Goal: Check status: Check status

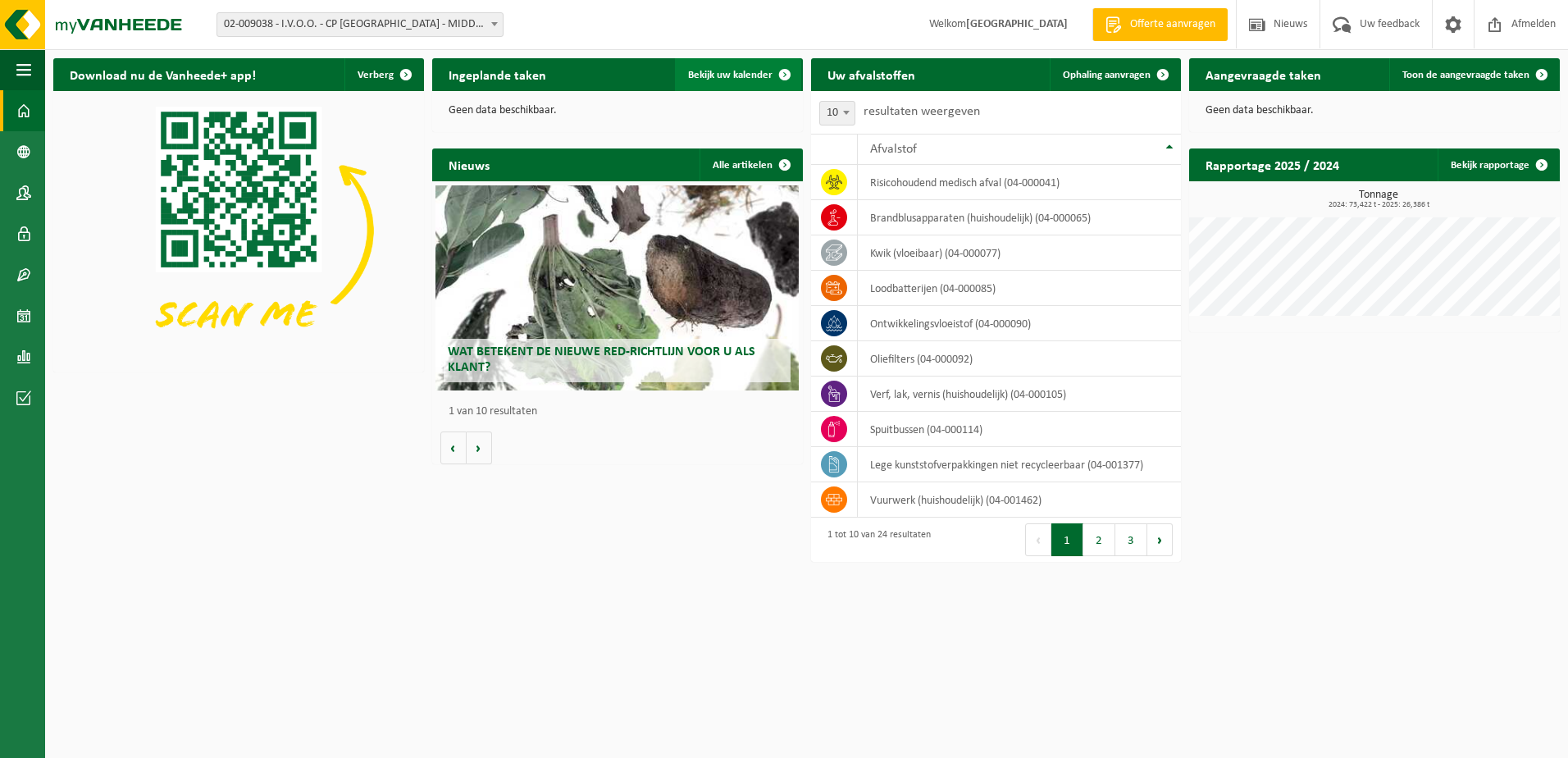
click at [738, 70] on span "Bekijk uw kalender" at bounding box center [730, 75] width 84 height 10
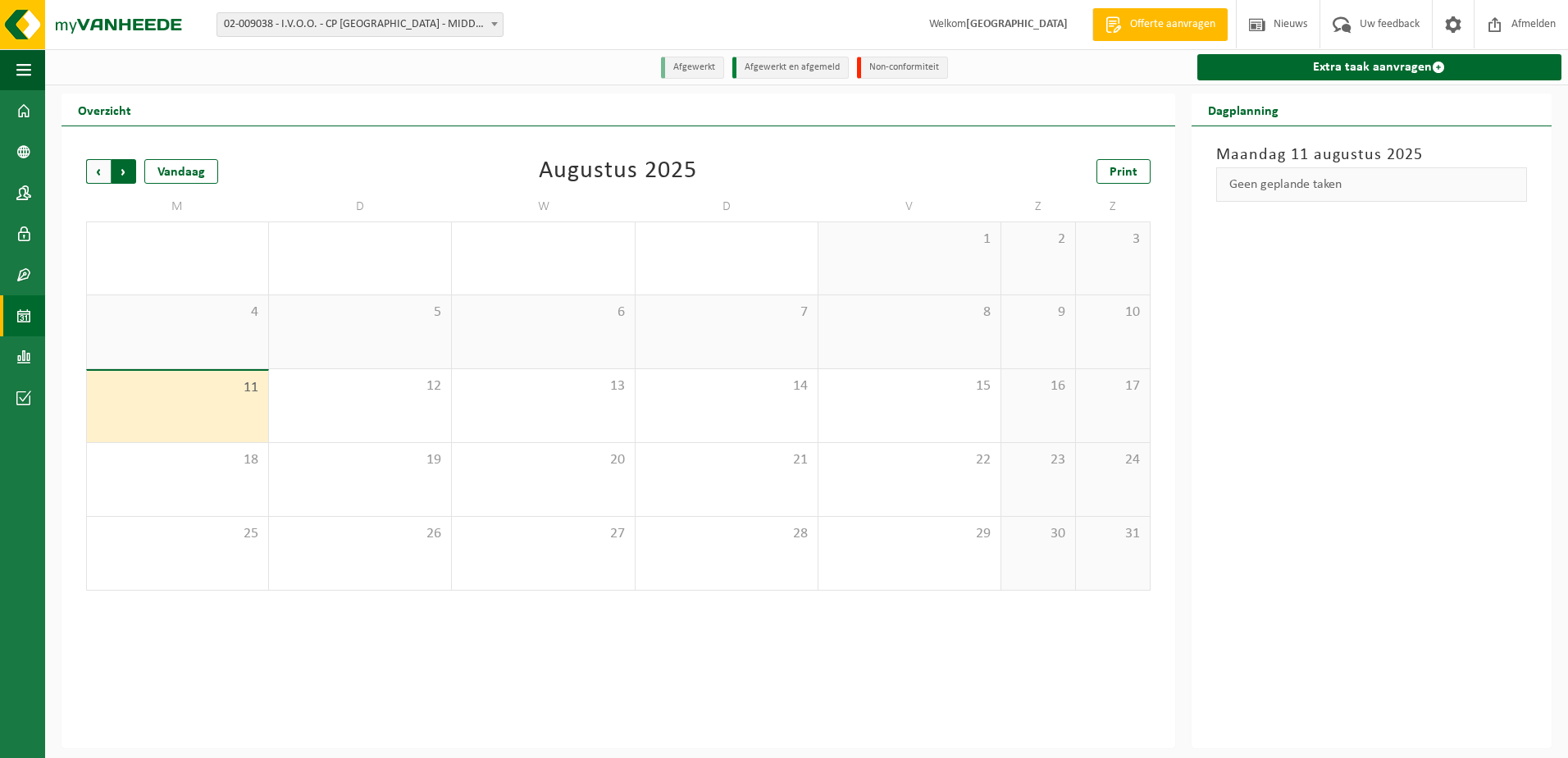
click at [96, 167] on span "Vorige" at bounding box center [98, 171] width 24 height 24
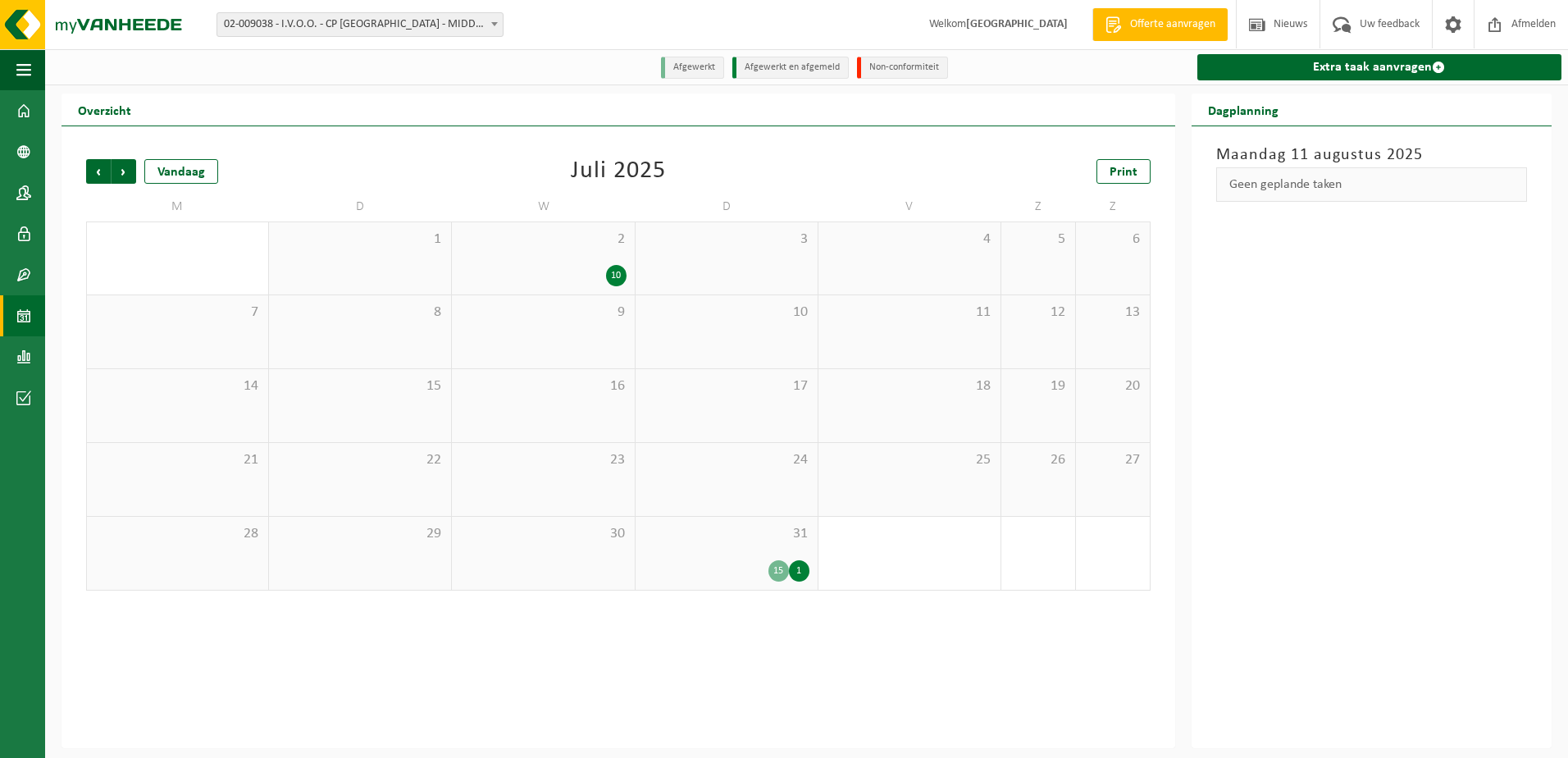
click at [724, 552] on div "31 15 1" at bounding box center [727, 554] width 182 height 73
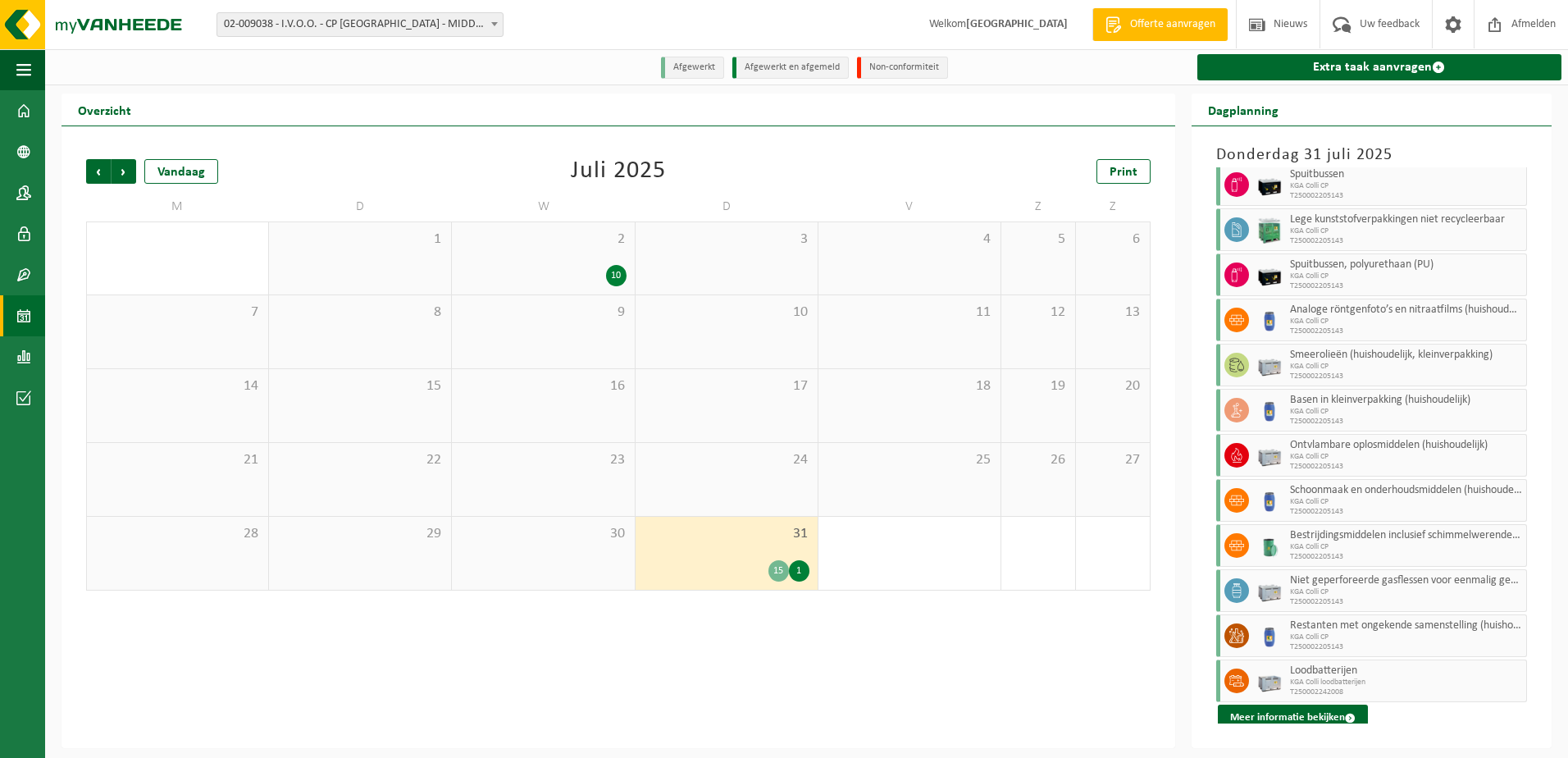
scroll to position [216, 0]
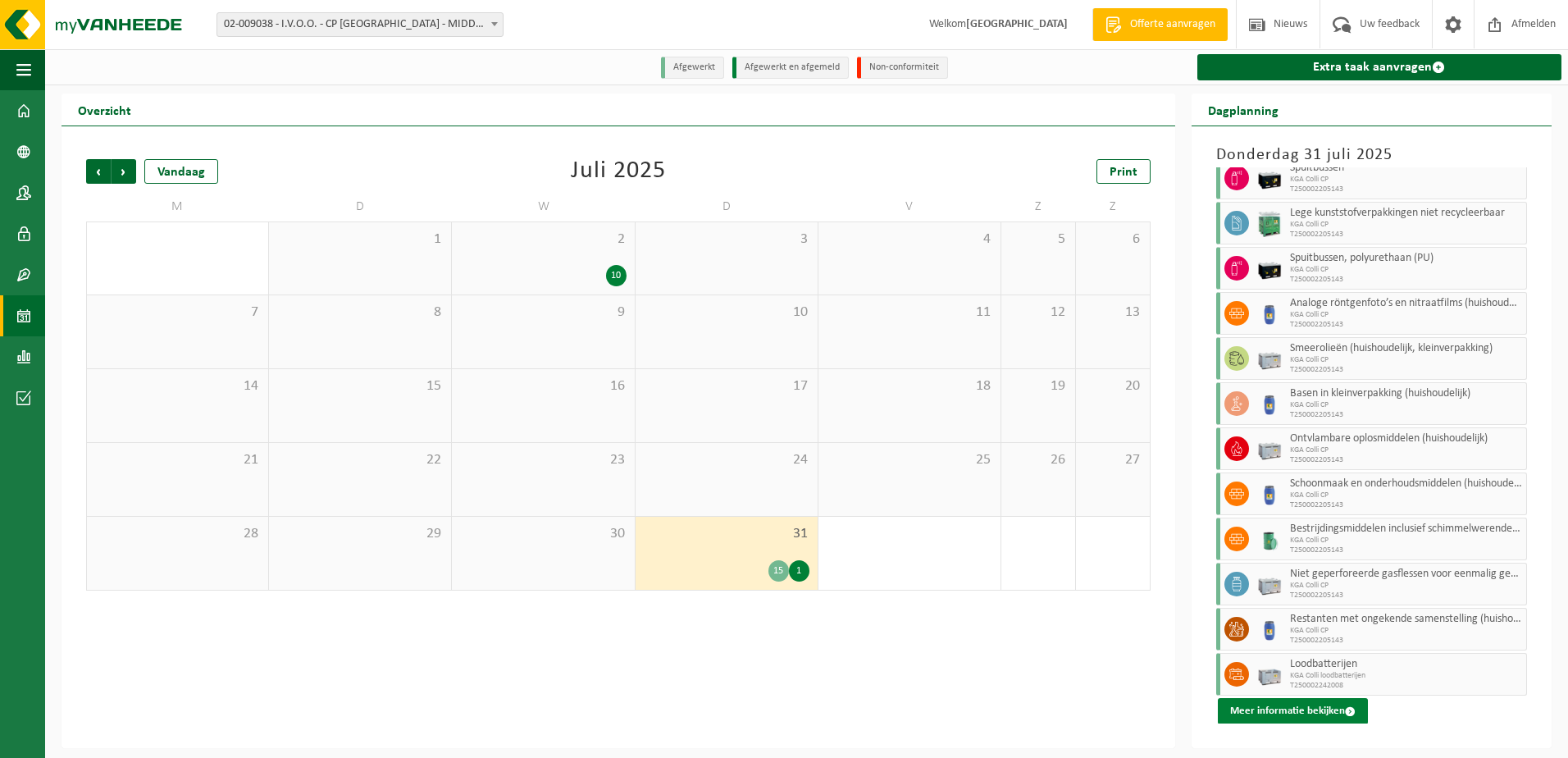
click at [1281, 714] on button "Meer informatie bekijken" at bounding box center [1293, 711] width 150 height 26
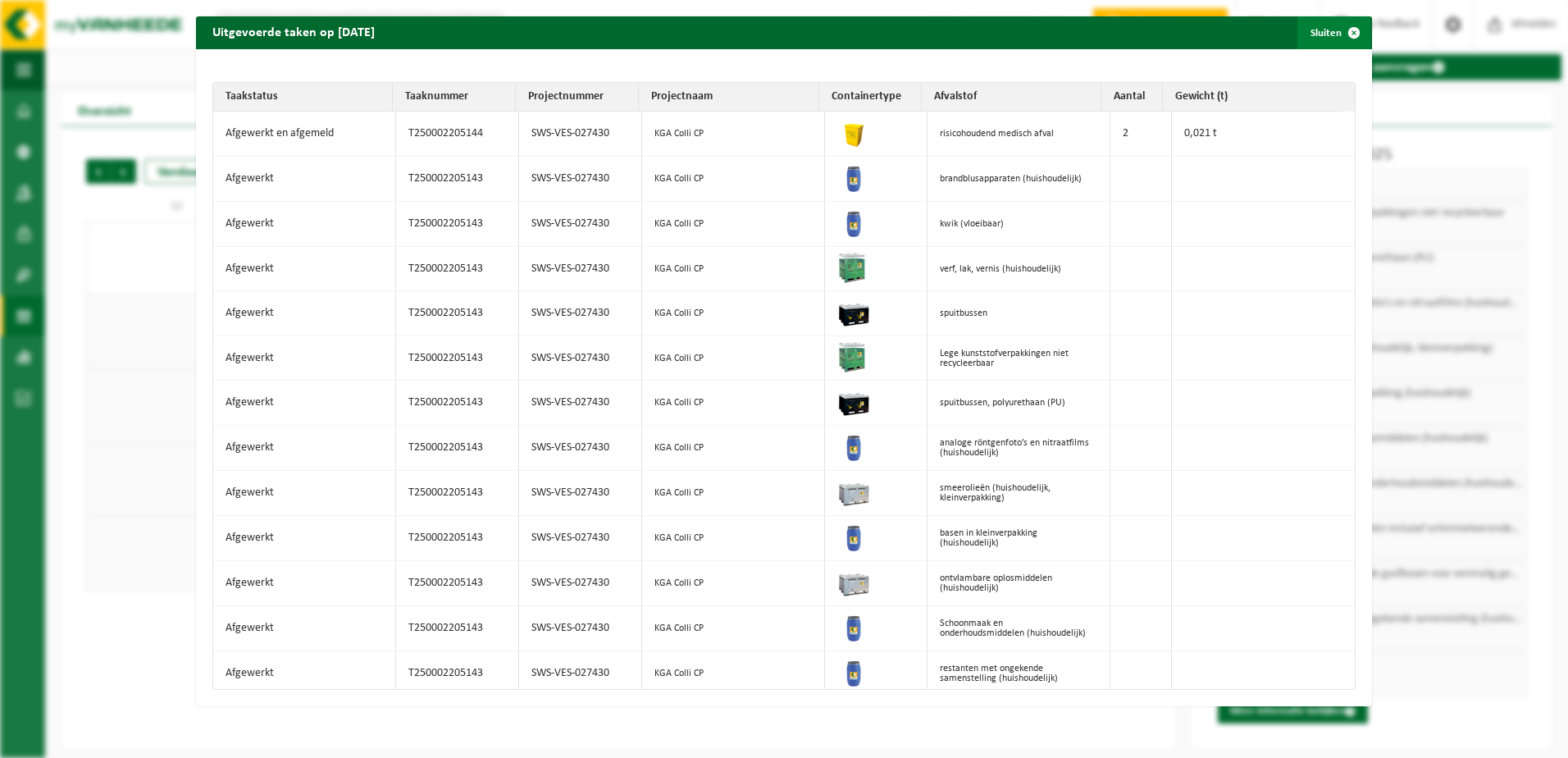
click at [1344, 35] on span "button" at bounding box center [1354, 33] width 33 height 33
